Goal: Subscribe to service/newsletter

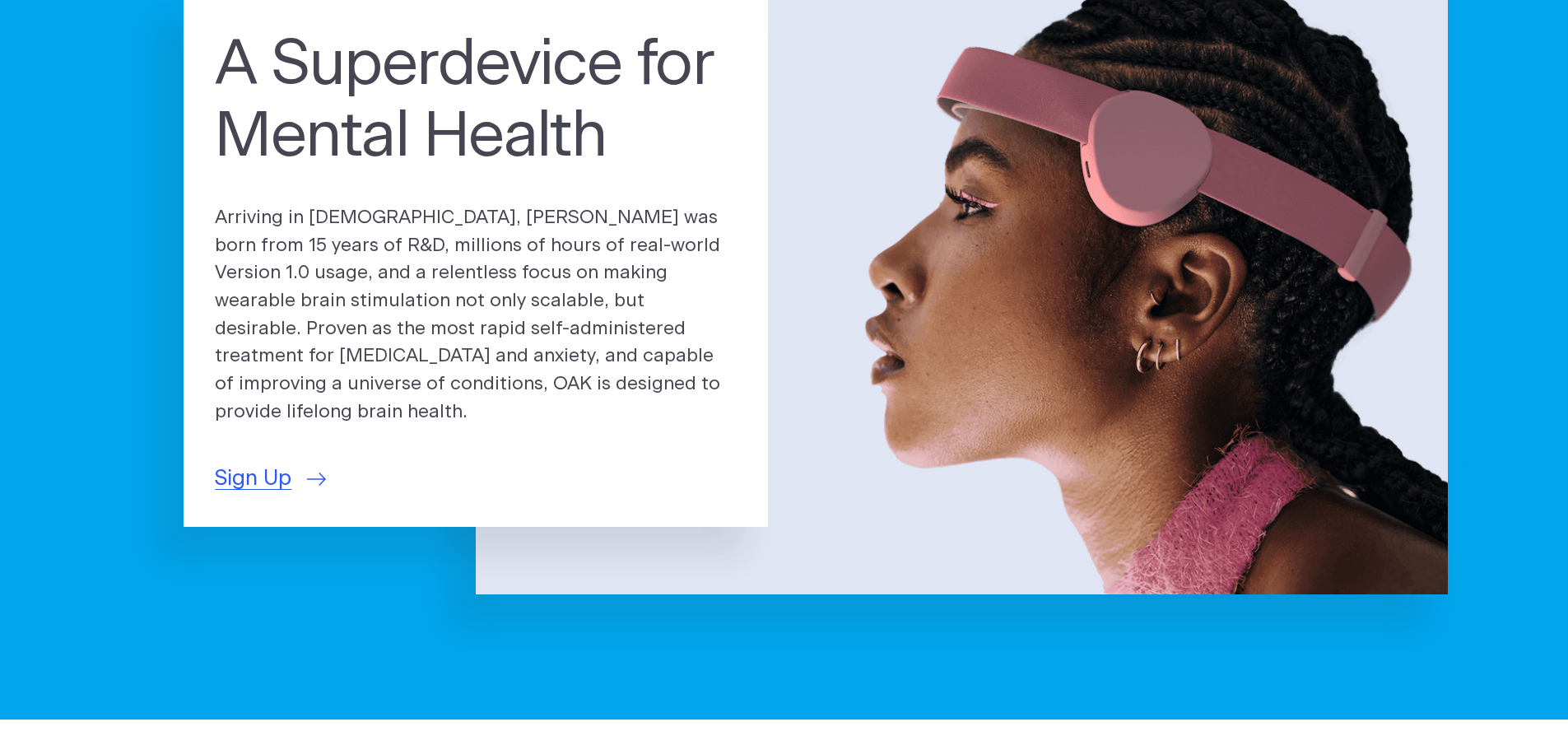
scroll to position [82, 0]
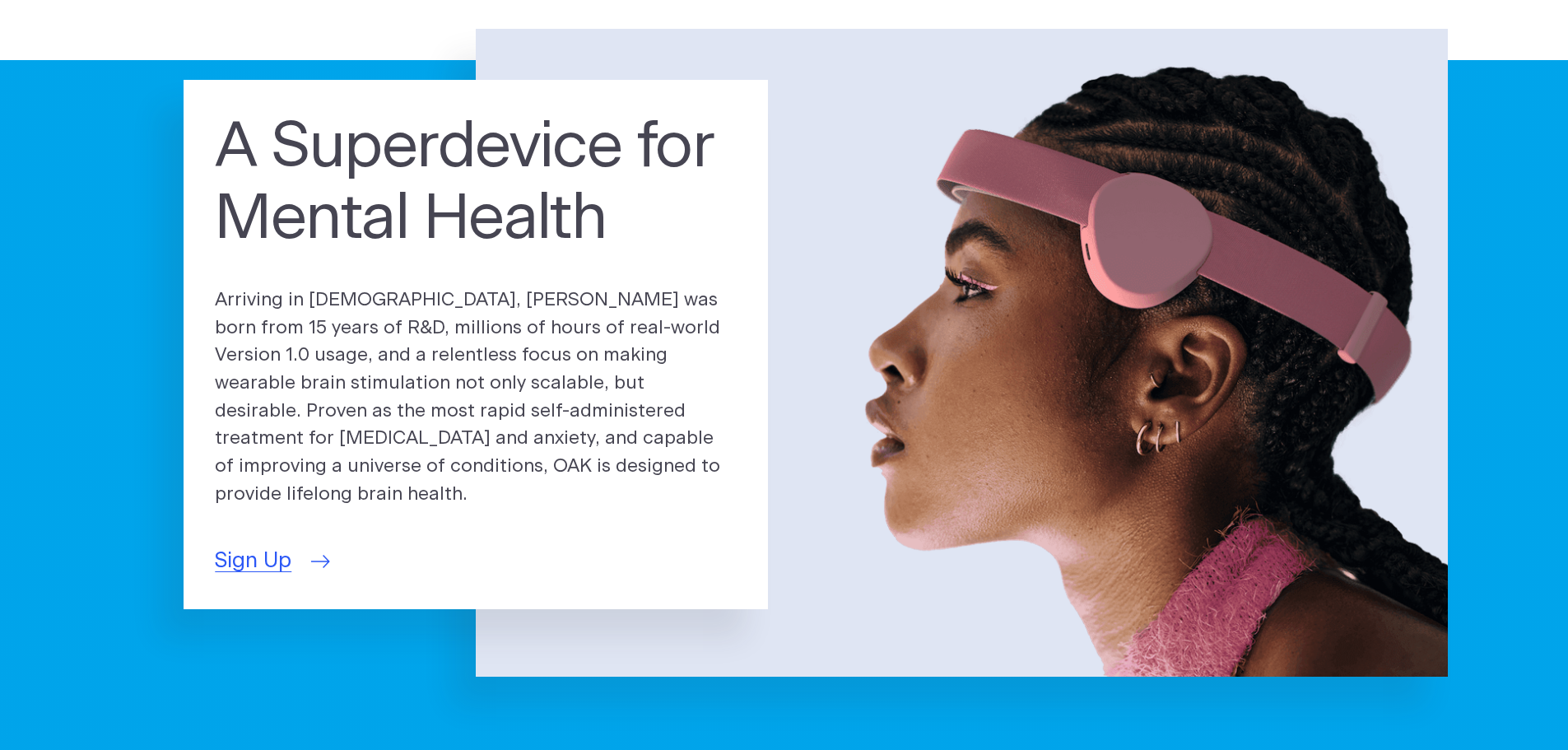
click at [255, 554] on span "Sign Up" at bounding box center [253, 561] width 76 height 32
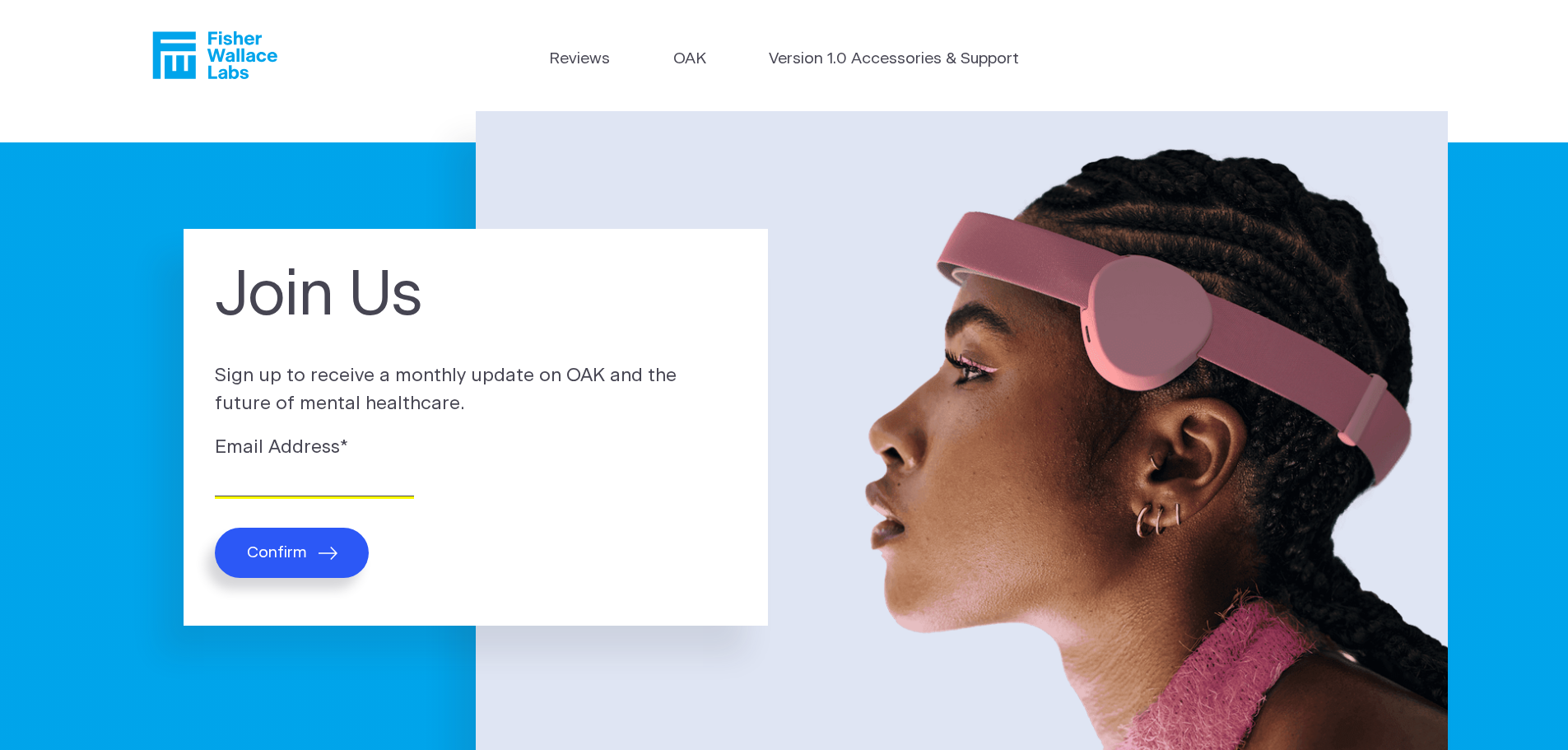
click at [288, 481] on input "Email Address *" at bounding box center [314, 484] width 199 height 25
type input "kellyjolmt@gmail.com"
click at [334, 555] on icon "submit" at bounding box center [328, 553] width 19 height 14
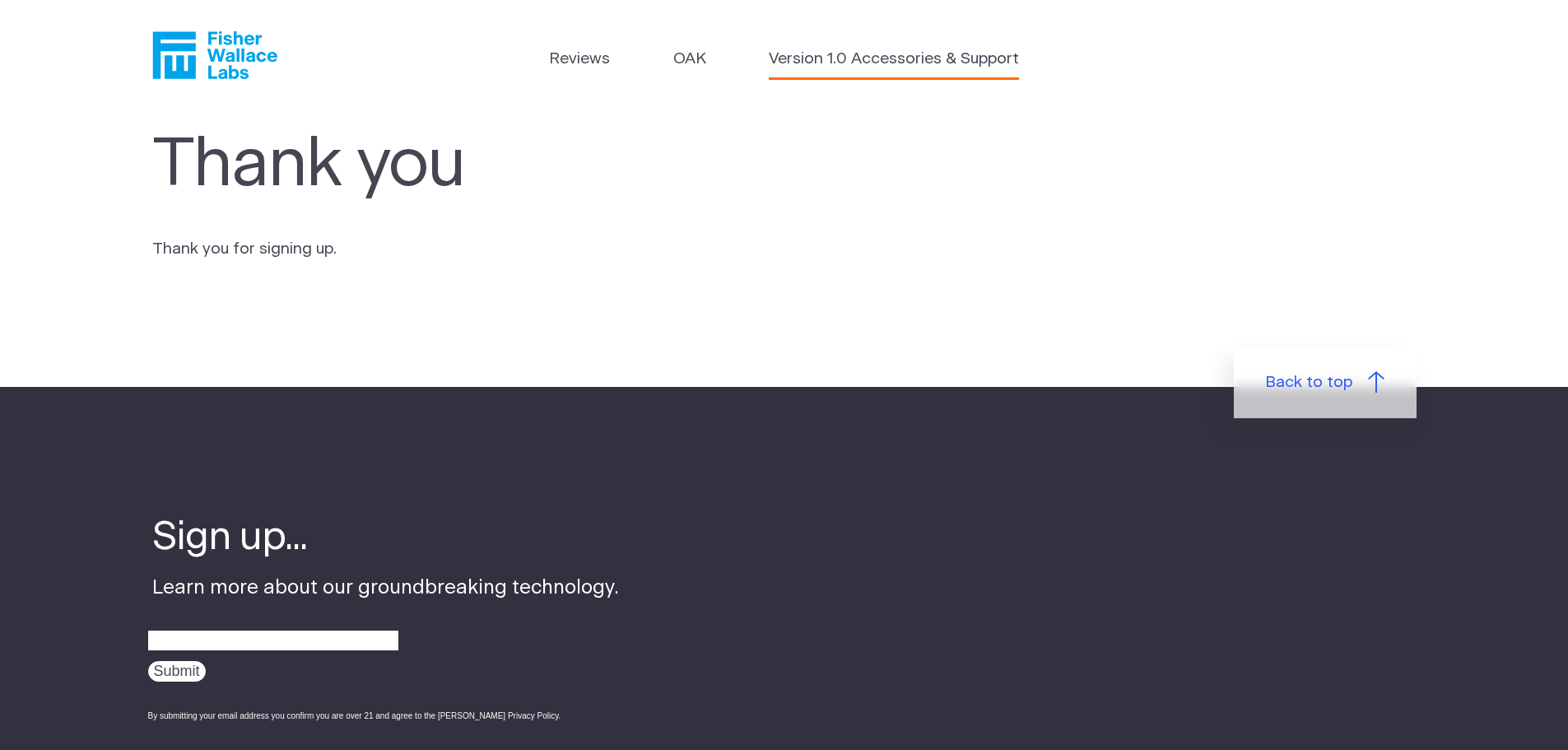
click at [863, 58] on link "Version 1.0 Accessories & Support" at bounding box center [893, 59] width 250 height 24
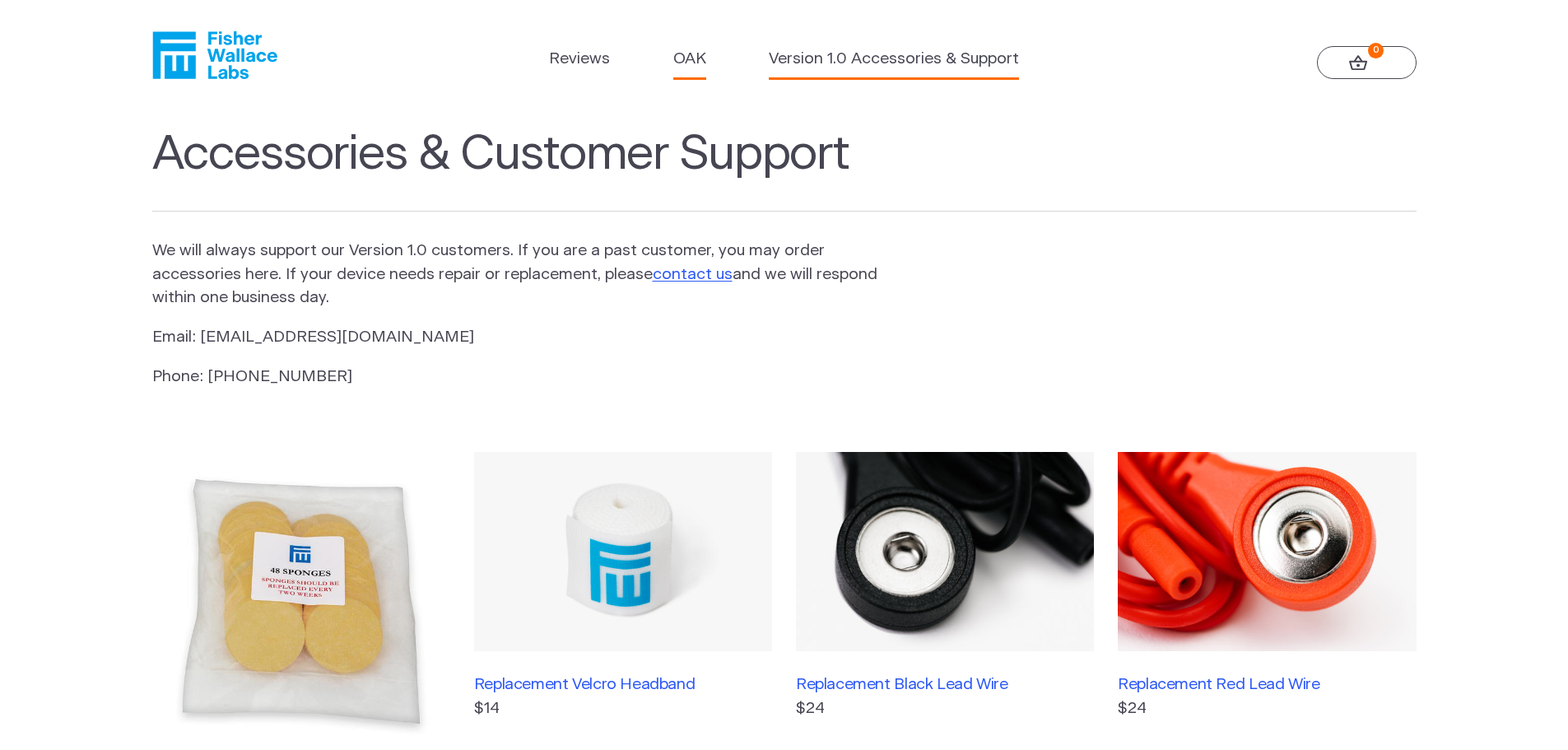
click at [695, 63] on link "OAK" at bounding box center [690, 59] width 33 height 24
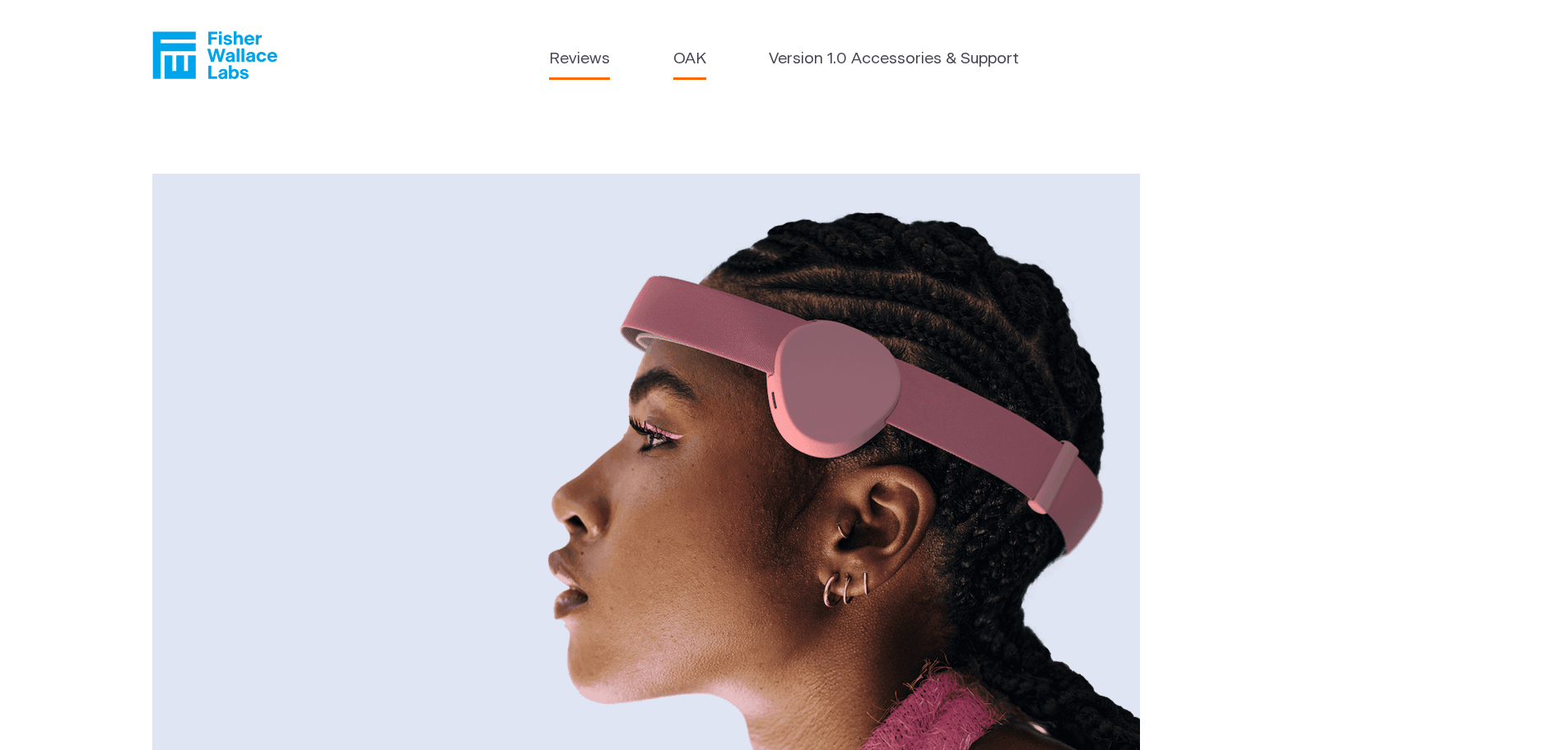
click at [604, 58] on link "Reviews" at bounding box center [579, 59] width 61 height 24
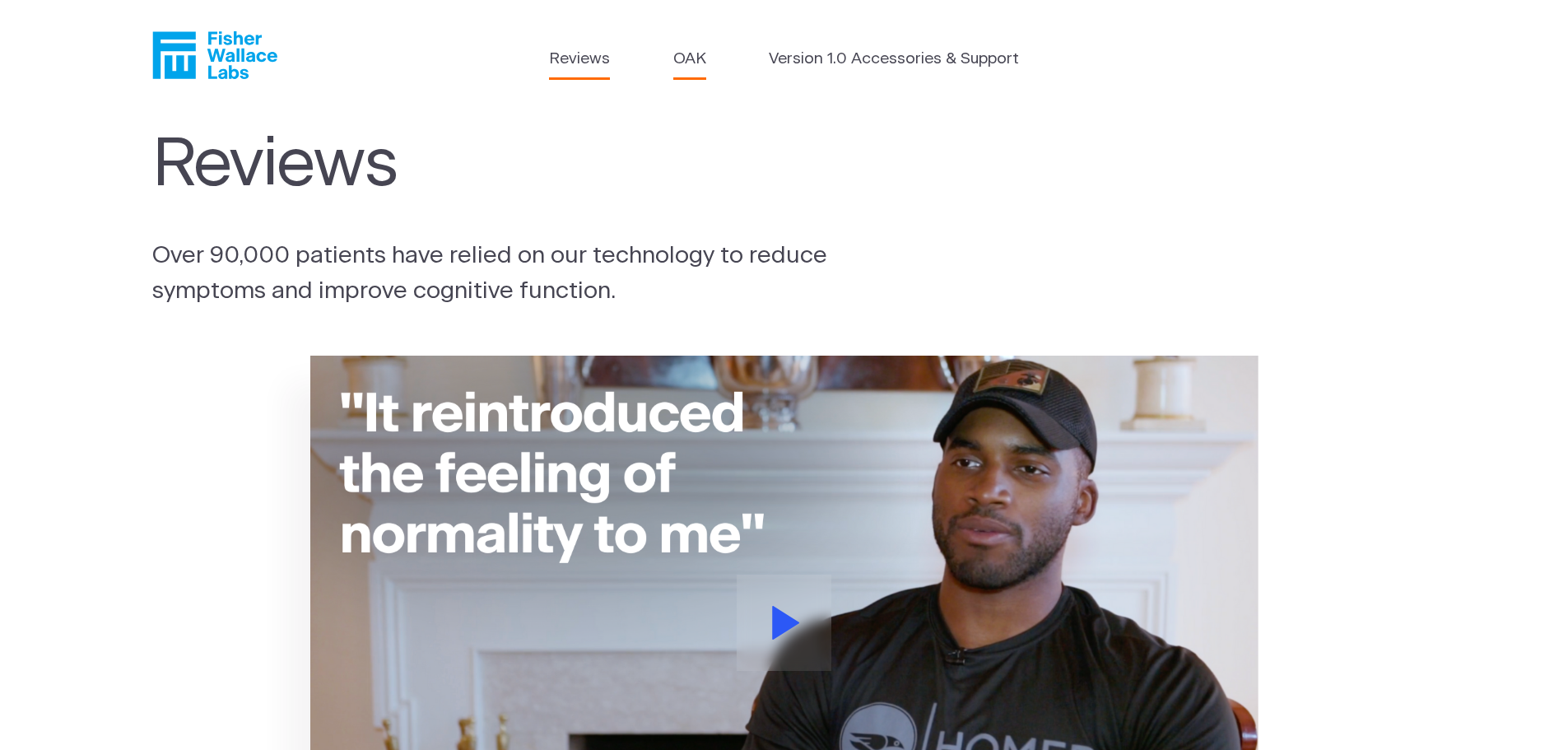
click at [685, 57] on link "OAK" at bounding box center [690, 59] width 33 height 24
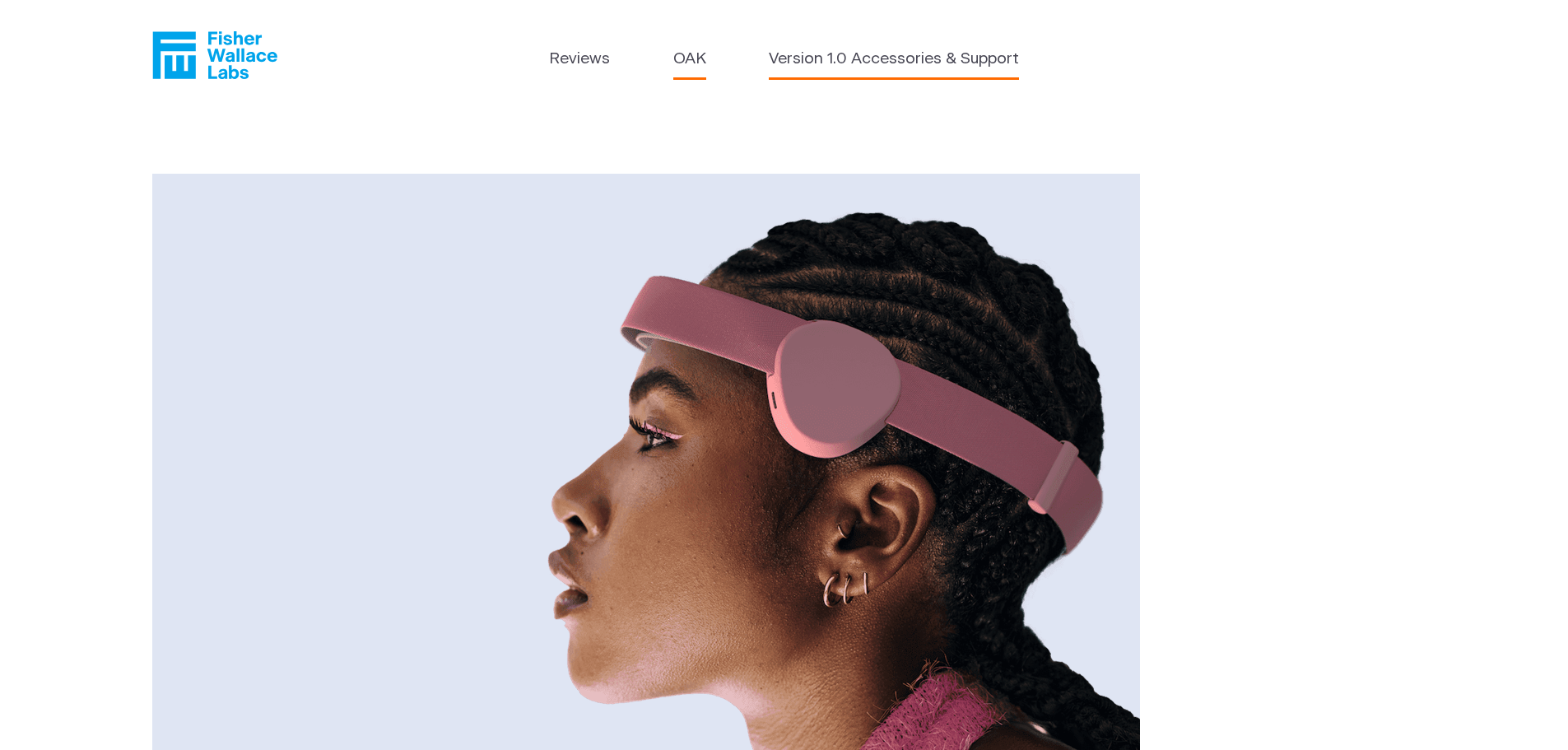
click at [906, 47] on link "Version 1.0 Accessories & Support" at bounding box center [893, 59] width 250 height 24
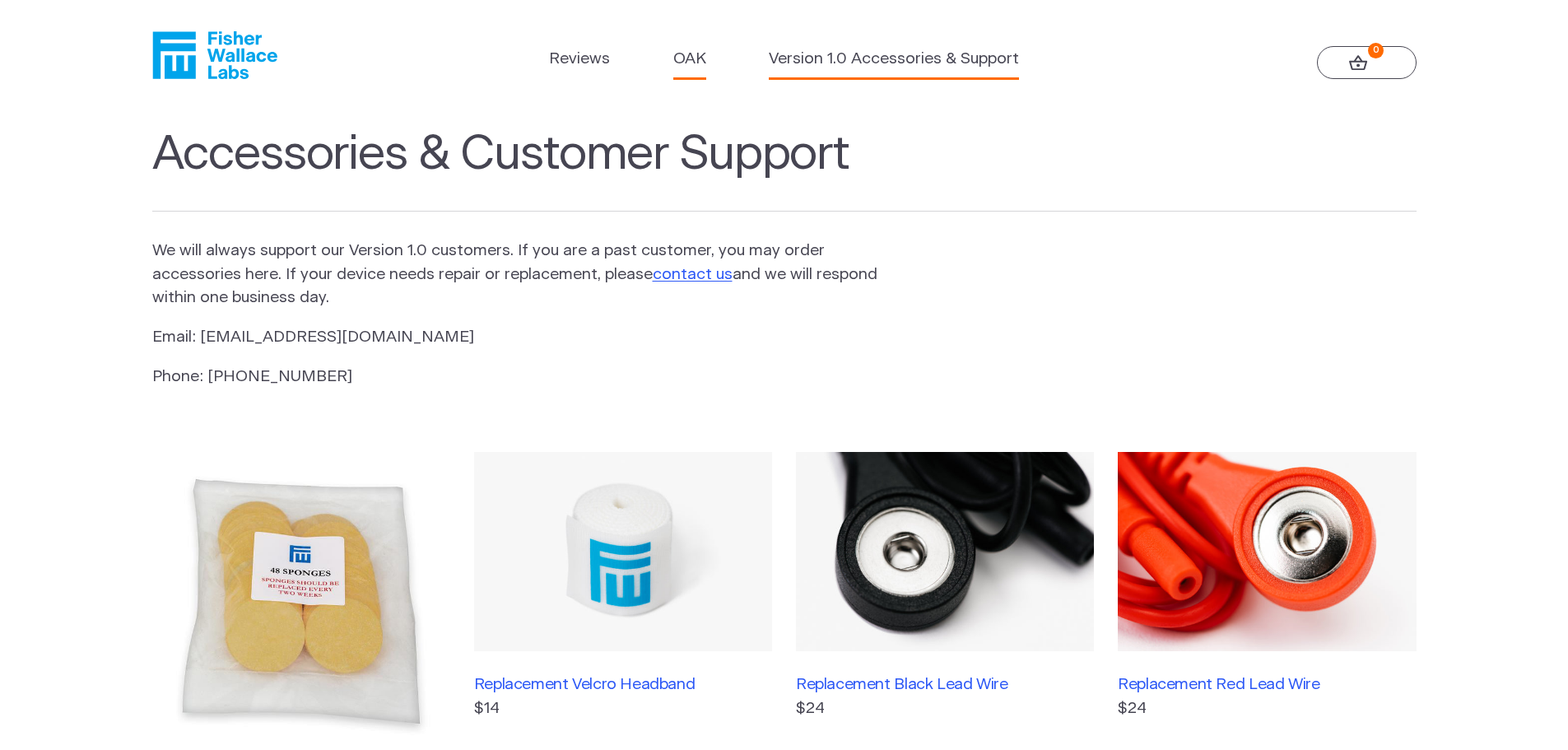
click at [705, 69] on link "OAK" at bounding box center [690, 59] width 33 height 24
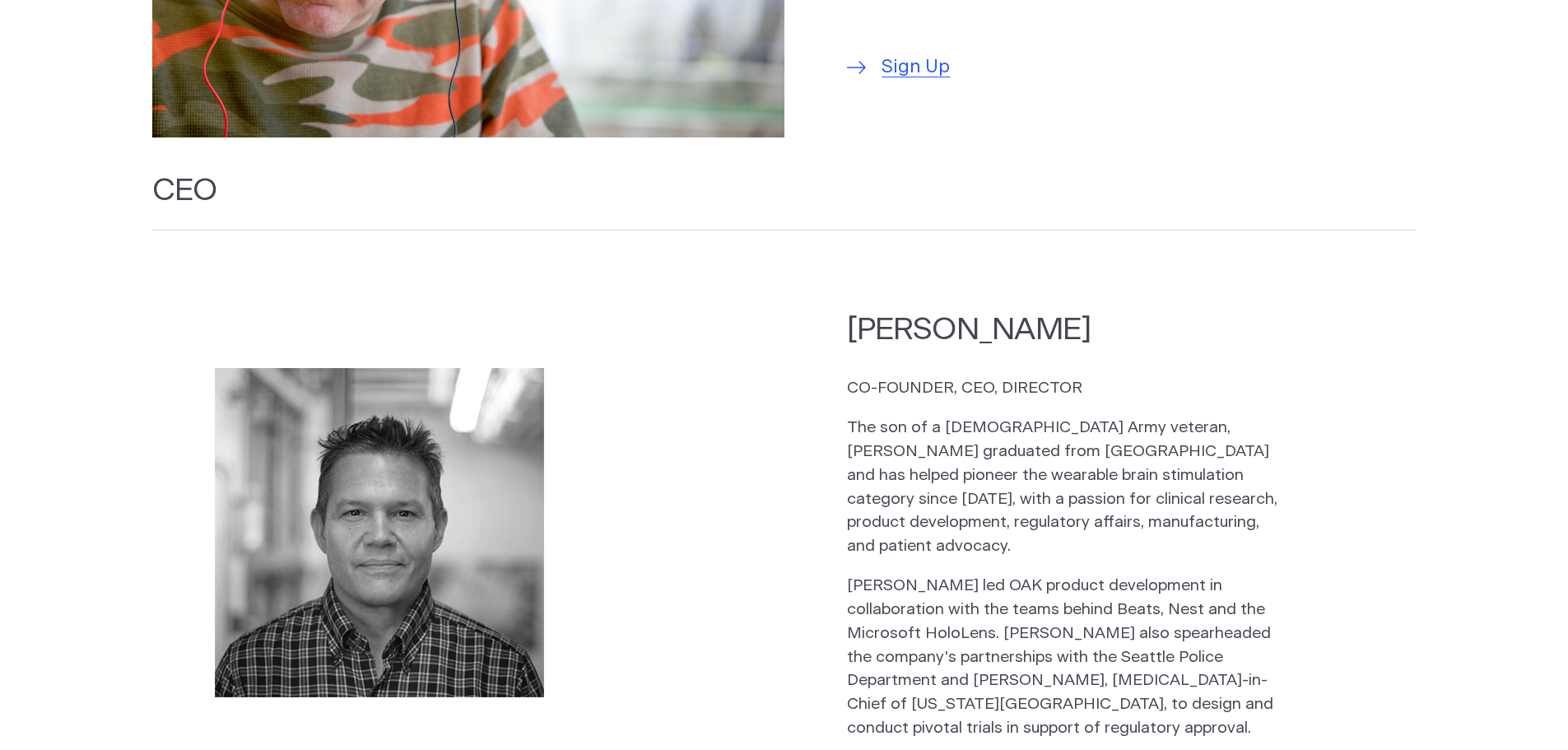
scroll to position [1647, 0]
